Goal: Find specific page/section: Find specific page/section

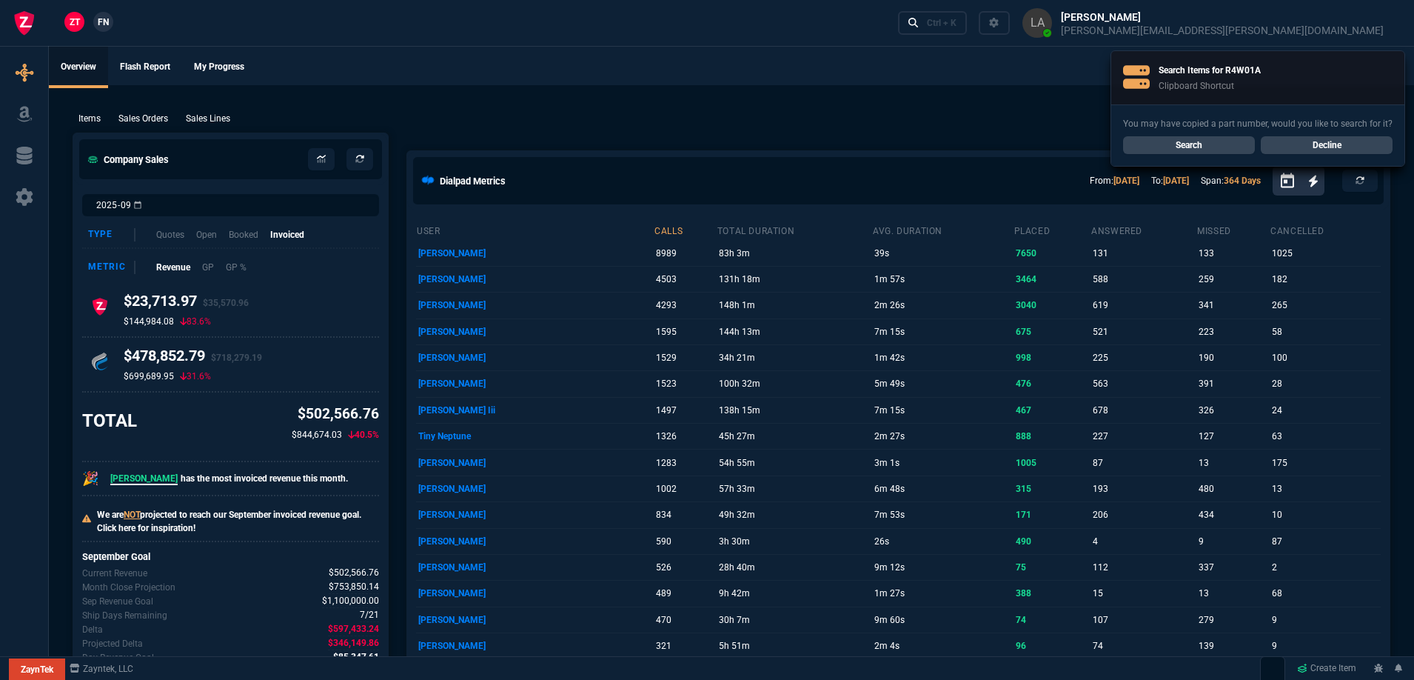
click at [1174, 141] on link "Search" at bounding box center [1189, 145] width 132 height 18
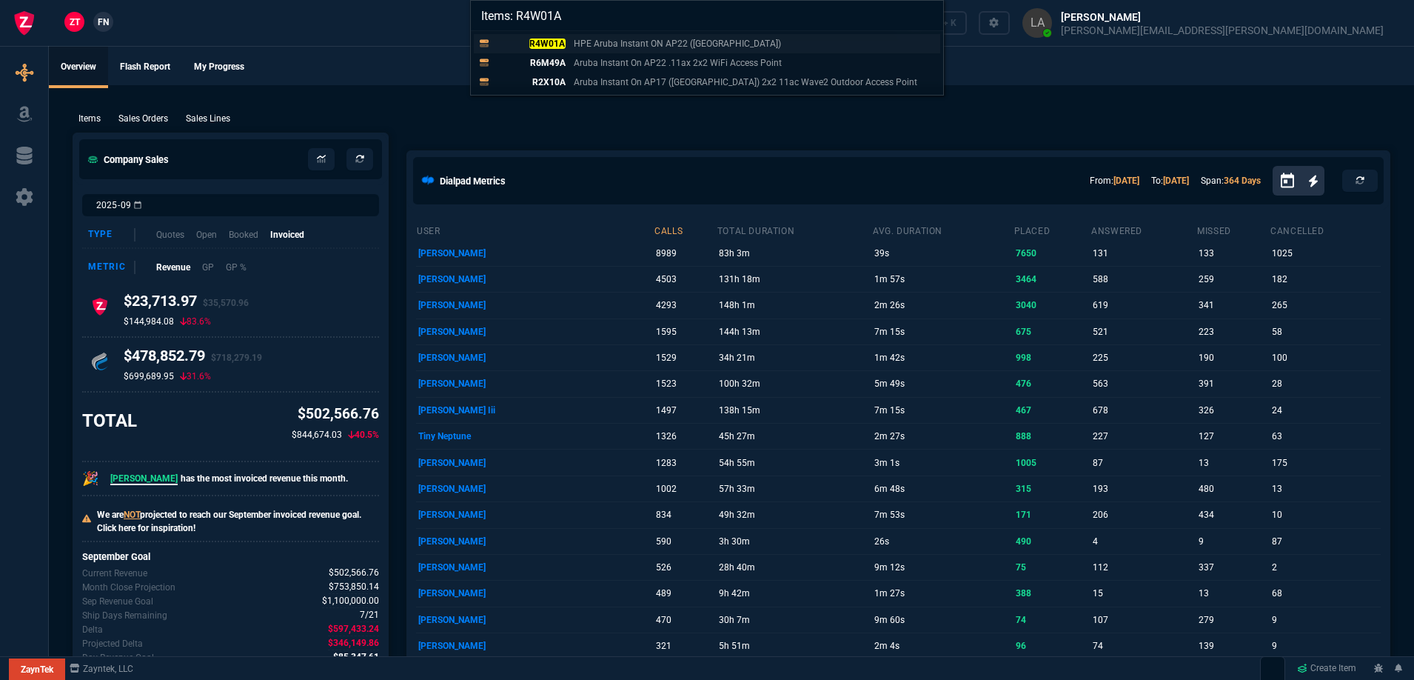
click at [556, 40] on mark "R4W01A" at bounding box center [547, 44] width 36 height 10
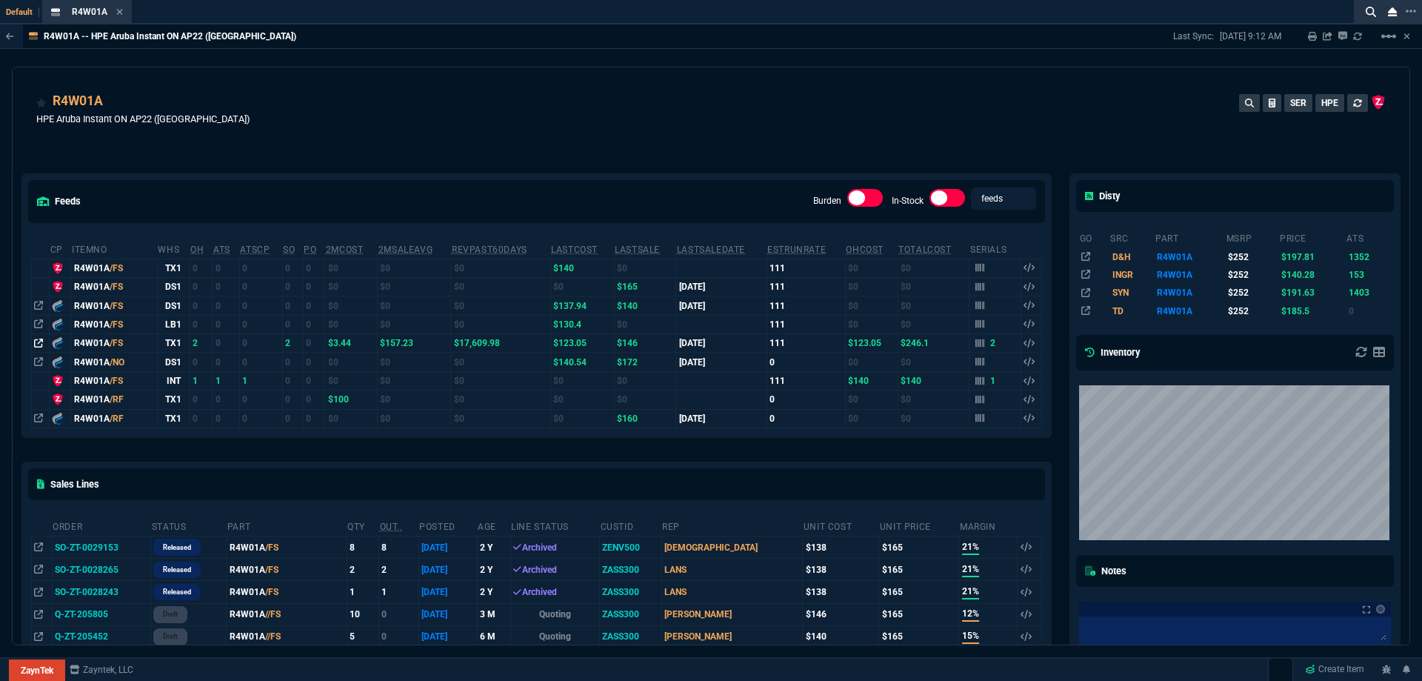
click at [39, 344] on icon at bounding box center [38, 342] width 9 height 9
